Goal: Information Seeking & Learning: Learn about a topic

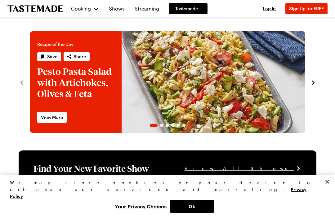
click at [114, 7] on link "Shows" at bounding box center [116, 8] width 23 height 17
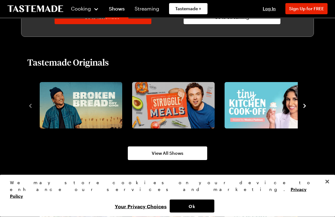
scroll to position [373, 0]
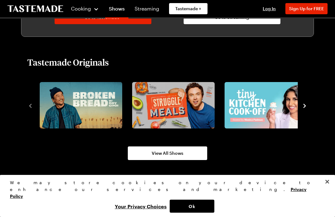
click at [194, 156] on link "View All Shows" at bounding box center [167, 154] width 79 height 14
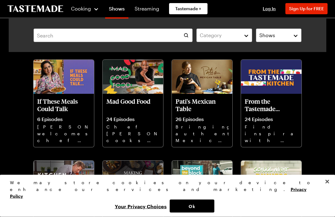
scroll to position [1957, 0]
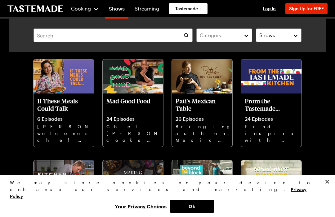
click at [206, 115] on div "Pati's Mexican Table 26 Episodes Bringing authentic Mexican flavors, colors, te…" at bounding box center [202, 120] width 60 height 53
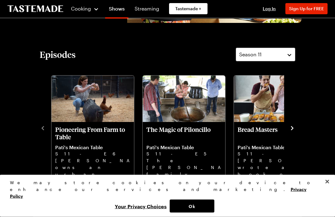
scroll to position [131, 0]
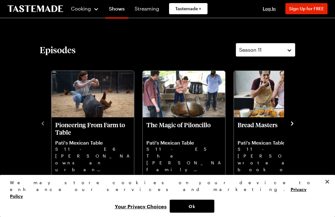
click at [263, 157] on p "[PERSON_NAME] wrote a book on Mexican bread. [PERSON_NAME] visits to learn his …" at bounding box center [275, 163] width 75 height 20
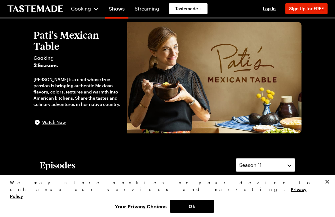
scroll to position [0, 0]
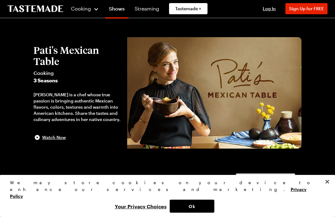
click at [79, 10] on span "Cooking" at bounding box center [81, 9] width 20 height 6
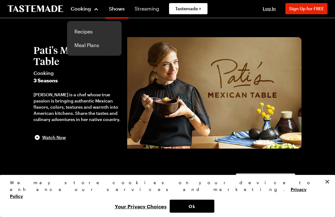
click at [80, 29] on link "Recipes" at bounding box center [94, 32] width 47 height 14
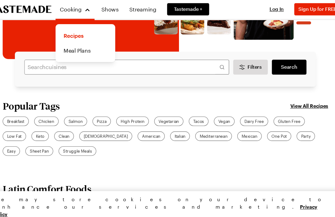
scroll to position [105, 0]
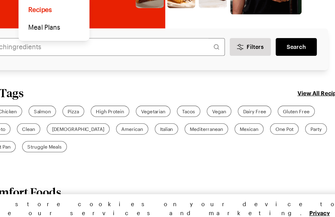
click at [237, 122] on span "Mexican" at bounding box center [244, 125] width 14 height 6
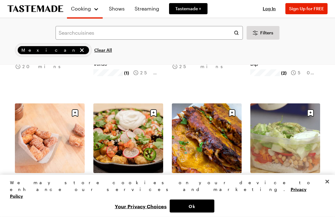
scroll to position [369, 0]
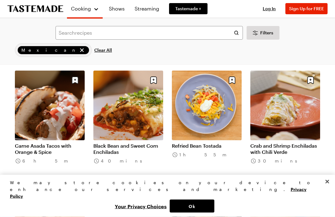
scroll to position [1129, 0]
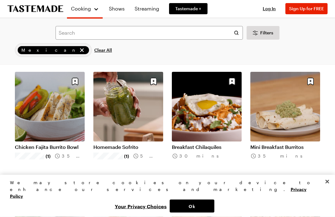
scroll to position [1611, 0]
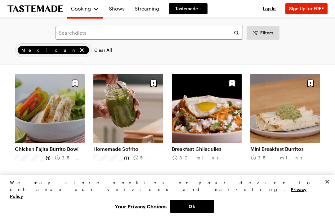
click at [220, 146] on link "Breakfast Chilaquiles" at bounding box center [207, 149] width 70 height 6
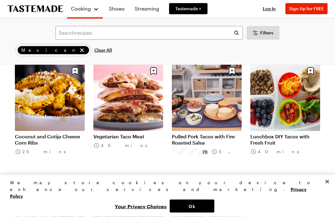
scroll to position [1987, 0]
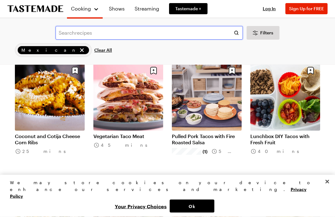
click at [77, 34] on input "text" at bounding box center [149, 33] width 187 height 14
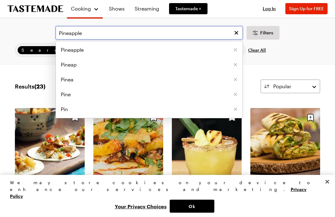
type input "Pineapple"
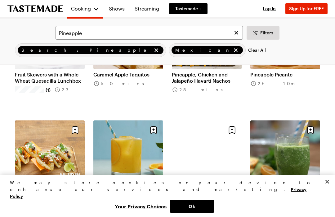
scroll to position [468, 0]
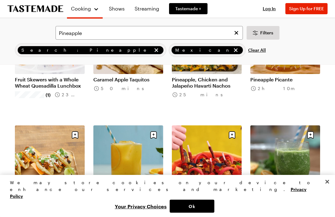
click at [169, 46] on div "Mexican" at bounding box center [207, 50] width 77 height 14
click at [234, 50] on icon "remove Mexican" at bounding box center [236, 50] width 4 height 4
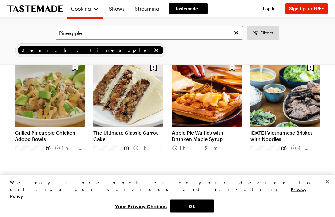
scroll to position [285, 0]
